Goal: Task Accomplishment & Management: Manage account settings

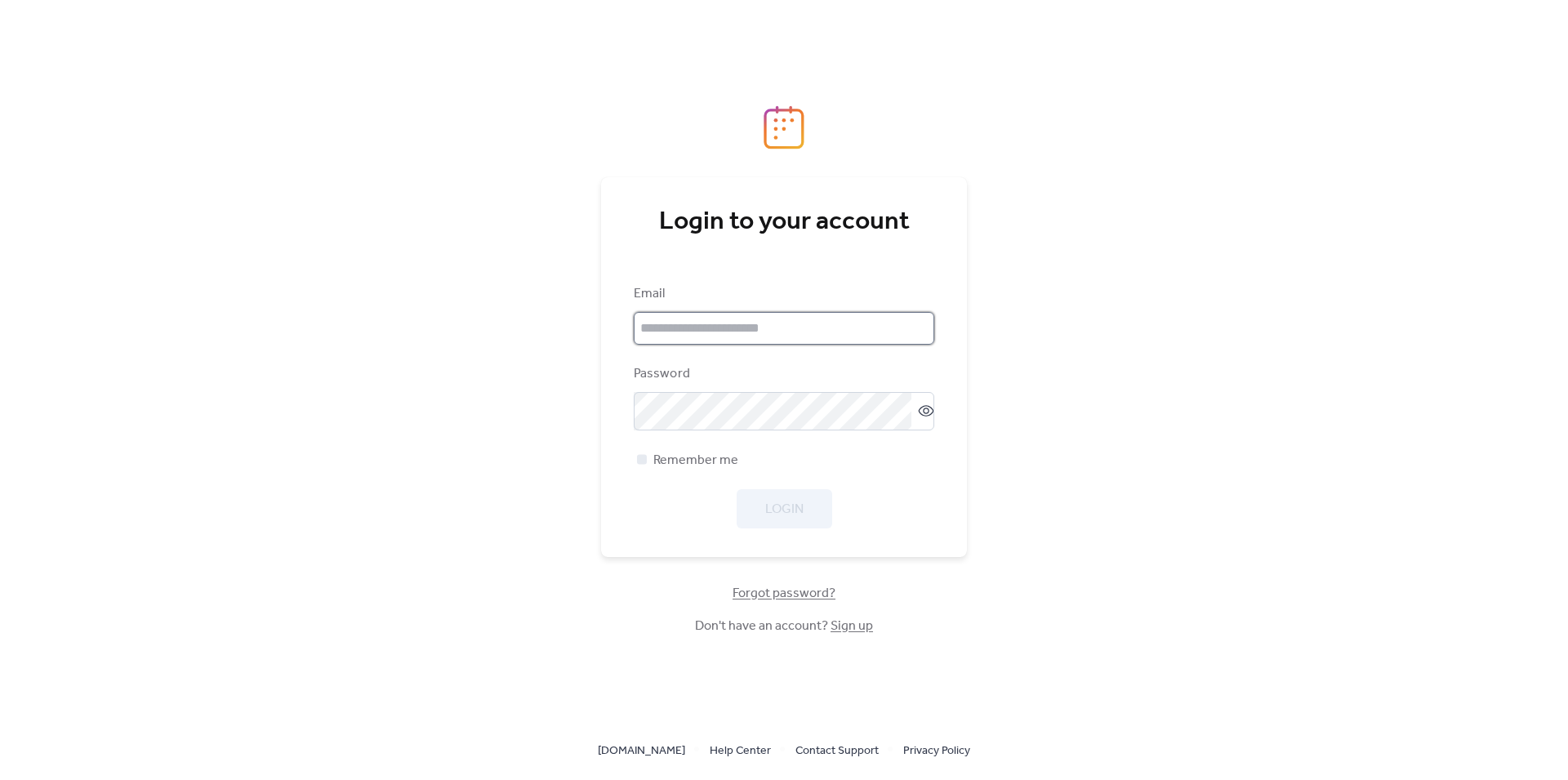
click at [684, 326] on input "email" at bounding box center [783, 328] width 300 height 32
drag, startPoint x: 1153, startPoint y: 571, endPoint x: 1112, endPoint y: 571, distance: 41.0
click at [1150, 571] on div "Login to your account Email Password Remember me Login Forgot password? Don't h…" at bounding box center [784, 390] width 1568 height 780
click at [772, 589] on span "Forgot password?" at bounding box center [784, 594] width 102 height 20
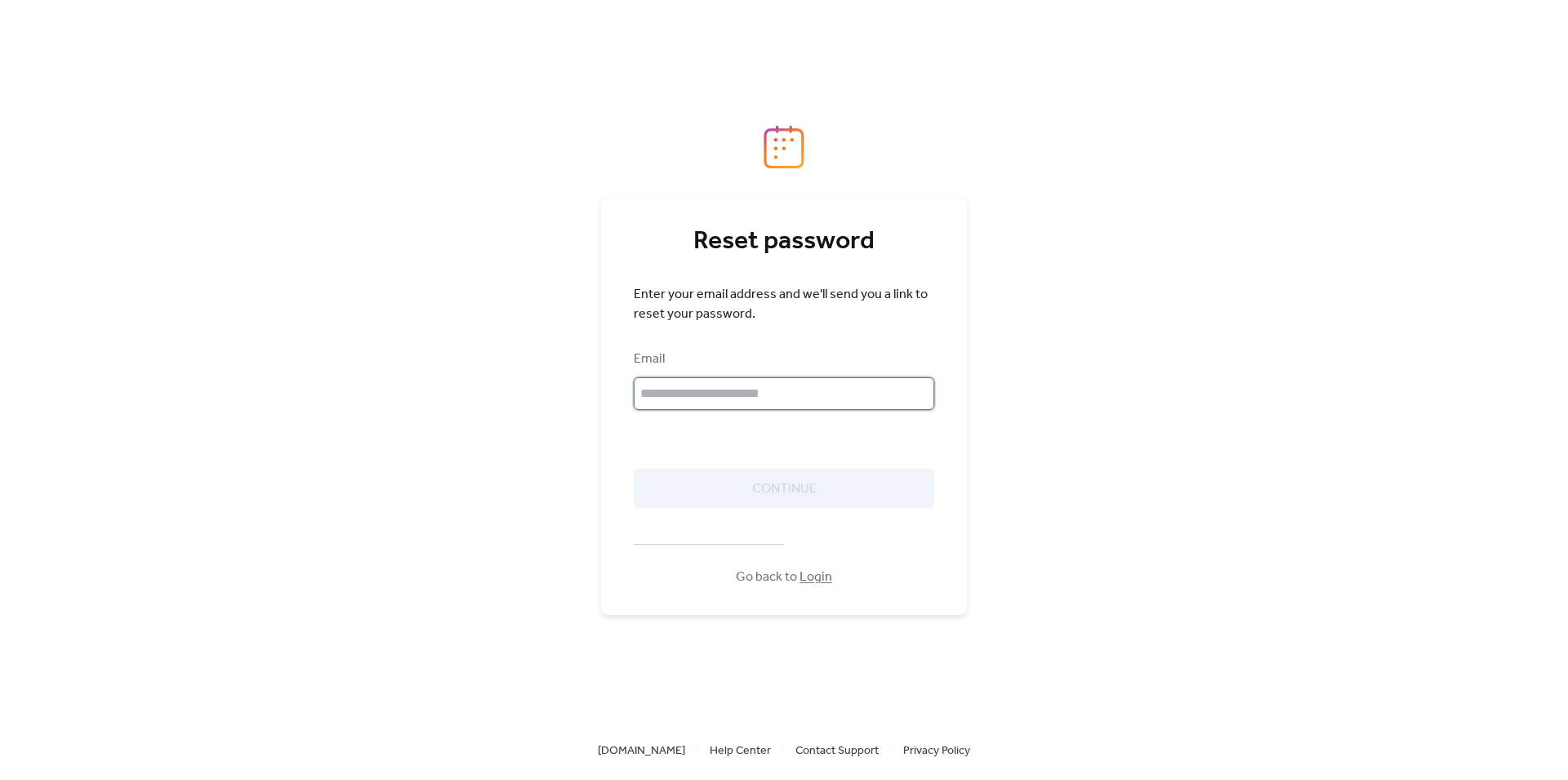
click at [680, 388] on input "text" at bounding box center [783, 393] width 300 height 32
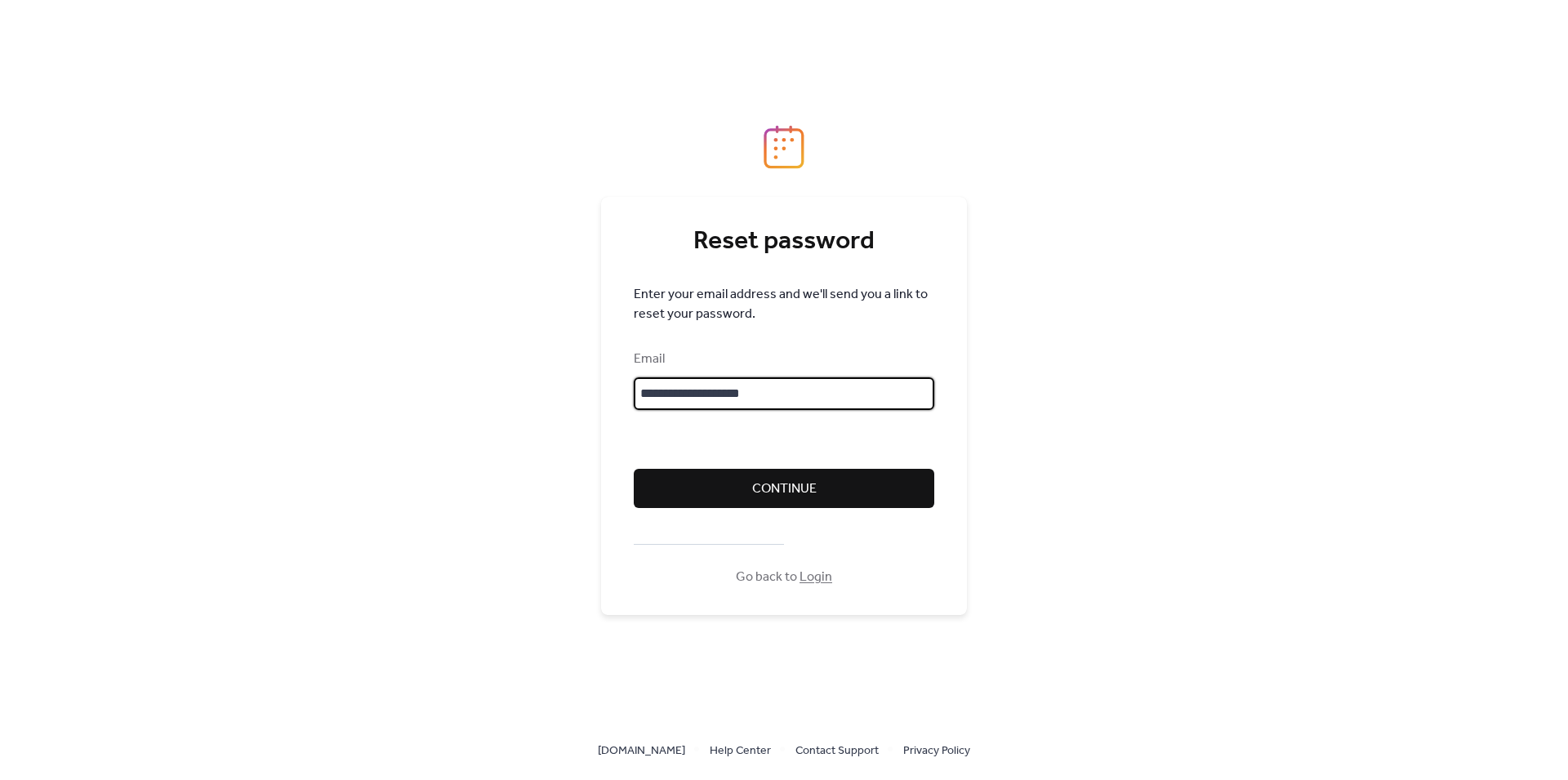
type input "**********"
click at [790, 488] on span "Continue" at bounding box center [784, 489] width 64 height 20
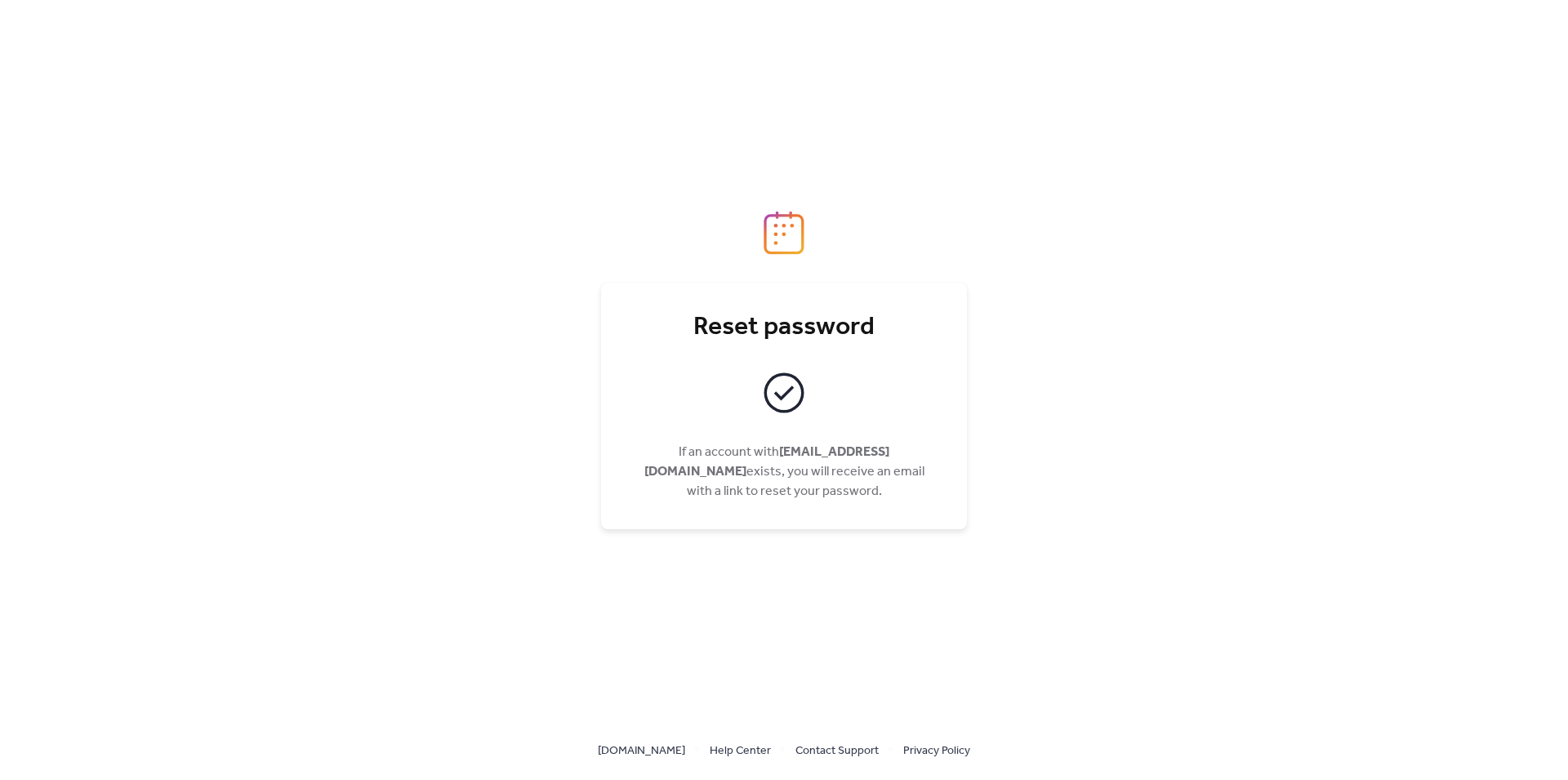
drag, startPoint x: 632, startPoint y: 453, endPoint x: 877, endPoint y: 488, distance: 247.5
click at [877, 488] on div "Reset password If an account with [EMAIL_ADDRESS][DOMAIN_NAME] exists, you will…" at bounding box center [783, 406] width 365 height 246
click at [877, 488] on span "If an account with [EMAIL_ADDRESS][DOMAIN_NAME] exists, you will receive an ema…" at bounding box center [783, 472] width 300 height 59
drag, startPoint x: 842, startPoint y: 488, endPoint x: 691, endPoint y: 326, distance: 221.5
click at [691, 326] on div "Reset password If an account with [EMAIL_ADDRESS][DOMAIN_NAME] exists, you will…" at bounding box center [783, 406] width 300 height 189
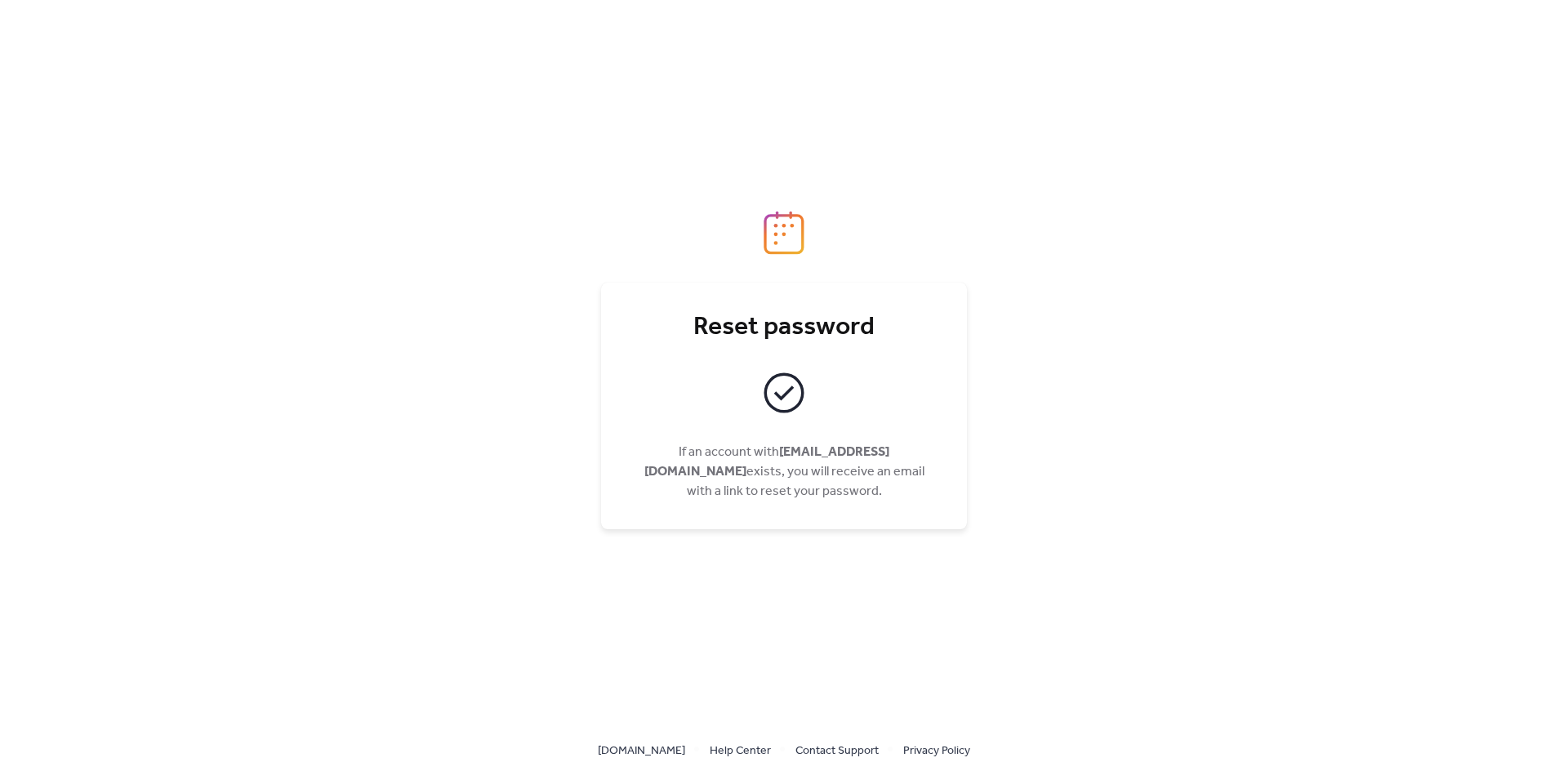
click at [691, 326] on div "Reset password" at bounding box center [783, 327] width 300 height 32
